Goal: Navigation & Orientation: Understand site structure

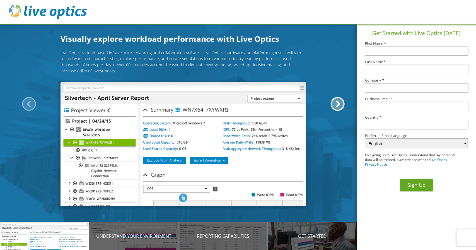
drag, startPoint x: 43, startPoint y: 145, endPoint x: 332, endPoint y: 155, distance: 288.6
click at [332, 155] on div "Live Optics is cloud based infrastructure planning and collaboration software. …" at bounding box center [183, 126] width 366 height 152
drag, startPoint x: 332, startPoint y: 155, endPoint x: 62, endPoint y: 34, distance: 295.7
click at [62, 34] on div "Visually explore workload performance with Live Optics Live Optics is cloud bas…" at bounding box center [183, 140] width 366 height 214
drag, startPoint x: 60, startPoint y: 37, endPoint x: 257, endPoint y: 164, distance: 234.8
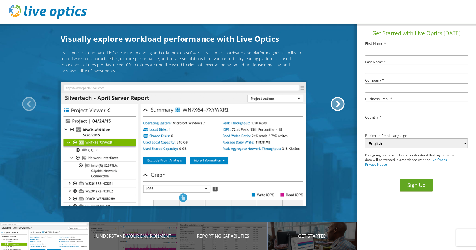
click at [257, 164] on div "Visually explore workload performance with Live Optics Live Optics is cloud bas…" at bounding box center [183, 140] width 366 height 214
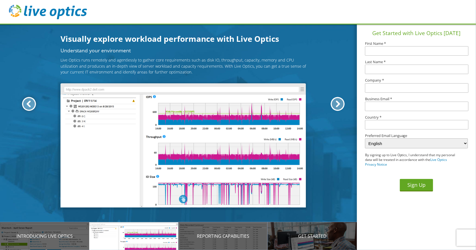
click at [27, 102] on div at bounding box center [29, 104] width 14 height 14
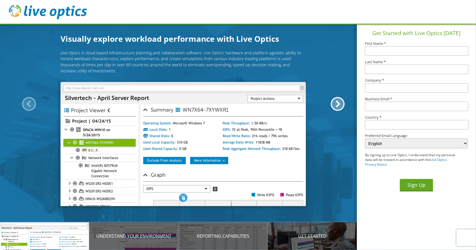
click at [27, 102] on div at bounding box center [29, 104] width 14 height 14
click at [29, 104] on div at bounding box center [29, 104] width 14 height 14
click at [334, 104] on div at bounding box center [337, 104] width 14 height 14
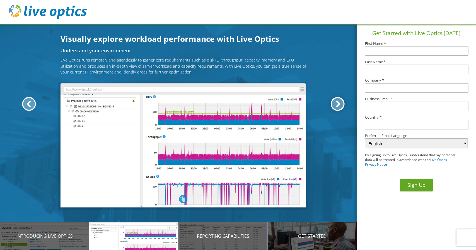
click at [336, 104] on div at bounding box center [337, 104] width 14 height 14
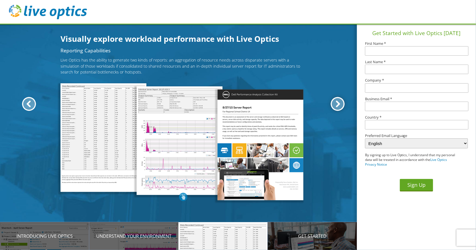
click at [336, 104] on div at bounding box center [337, 104] width 14 height 14
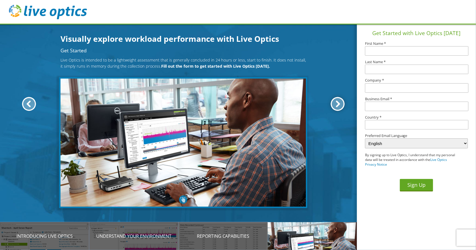
click at [336, 104] on div at bounding box center [337, 104] width 14 height 14
click at [28, 97] on div at bounding box center [29, 104] width 14 height 14
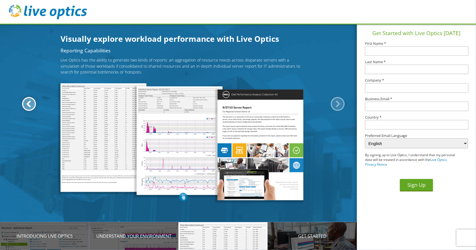
click at [28, 101] on div at bounding box center [29, 104] width 14 height 14
